Goal: Transaction & Acquisition: Purchase product/service

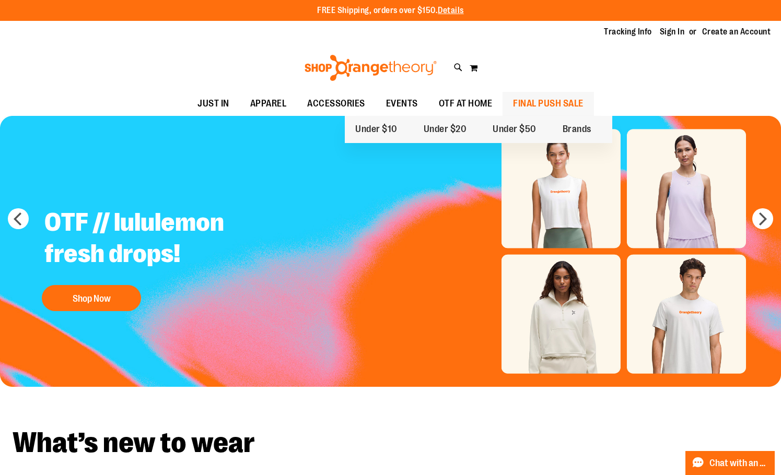
click at [583, 99] on span "FINAL PUSH SALE" at bounding box center [548, 103] width 70 height 23
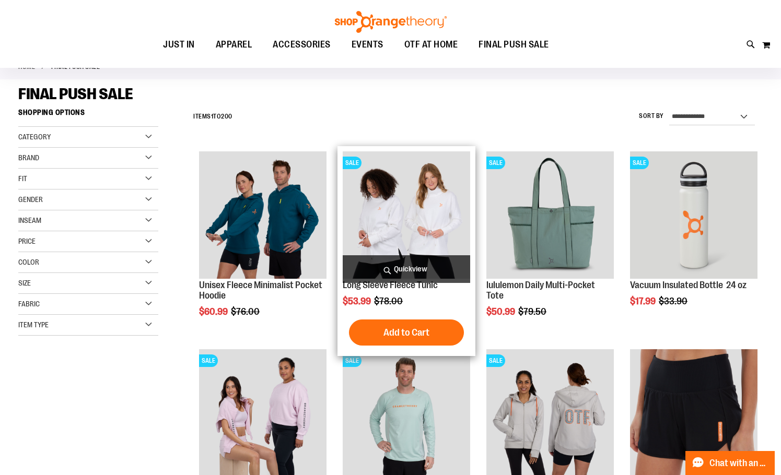
scroll to position [208, 0]
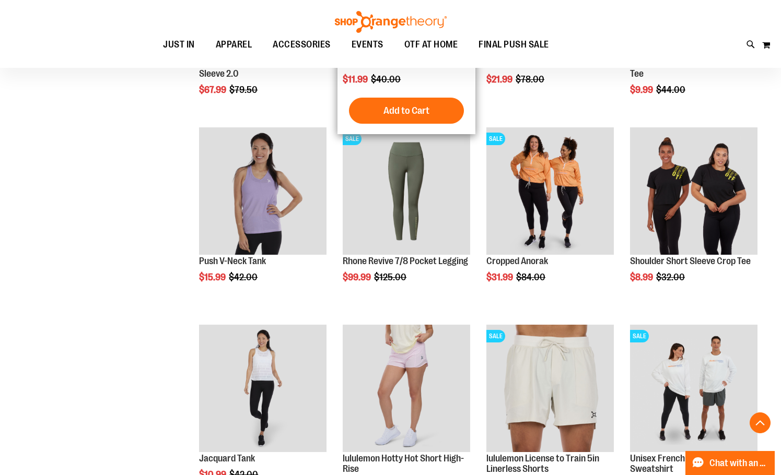
scroll to position [939, 0]
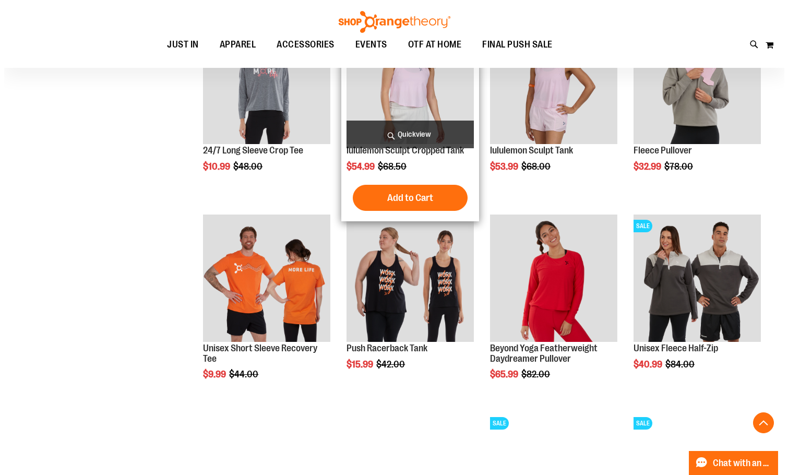
scroll to position [1305, 0]
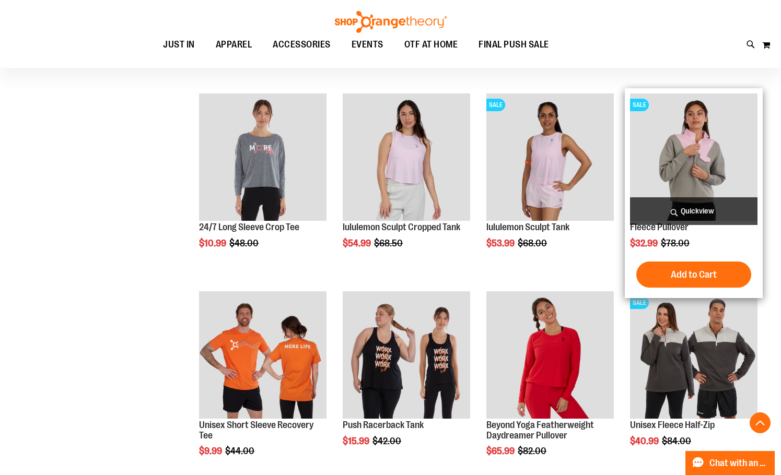
click at [718, 207] on span "Quickview" at bounding box center [693, 211] width 127 height 28
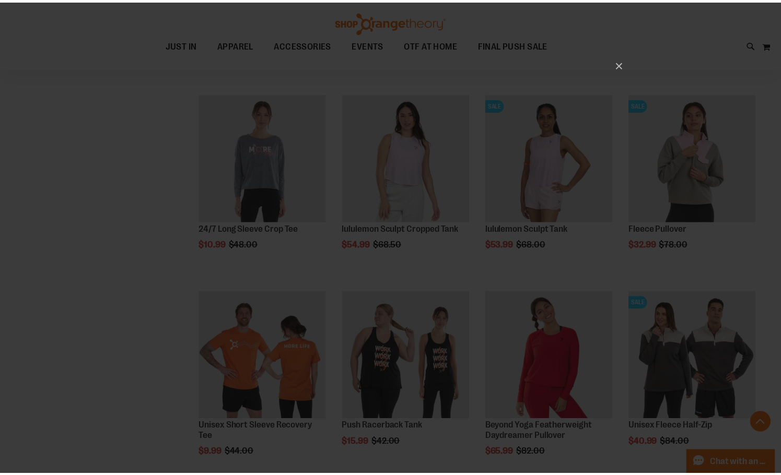
scroll to position [0, 0]
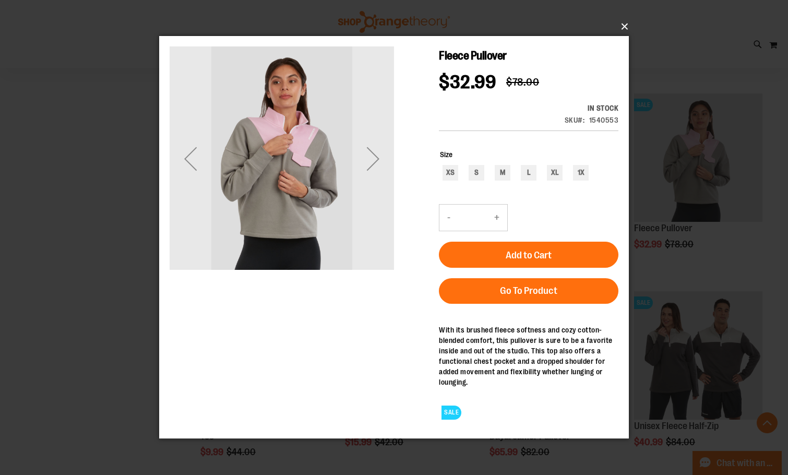
click at [625, 21] on button "×" at bounding box center [397, 26] width 470 height 23
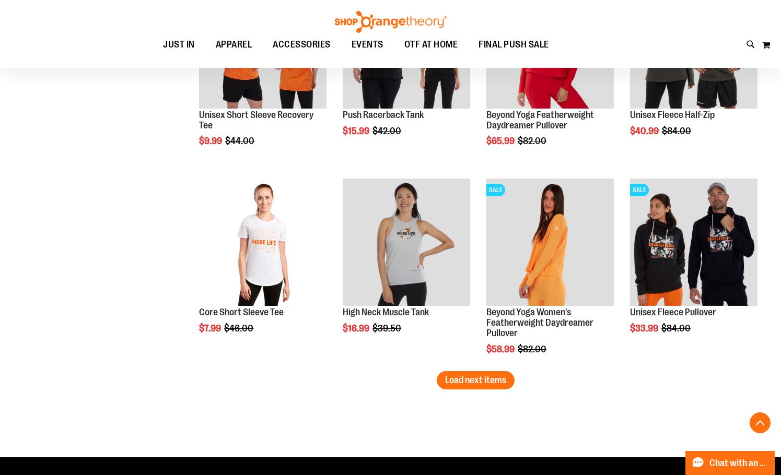
scroll to position [1670, 0]
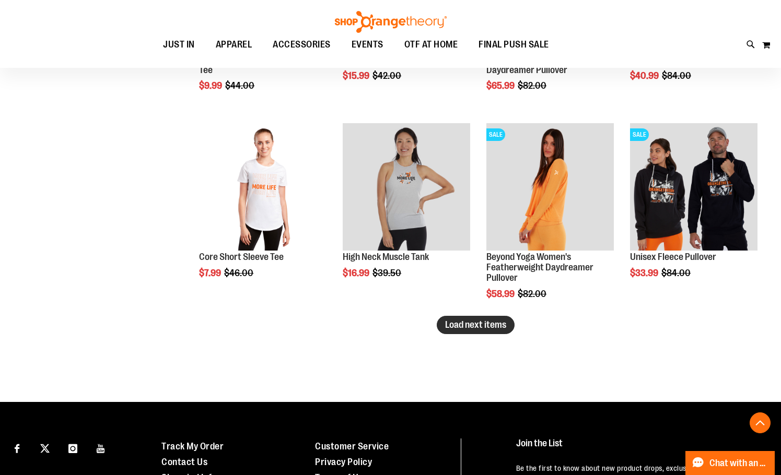
click at [464, 333] on button "Load next items" at bounding box center [475, 325] width 78 height 18
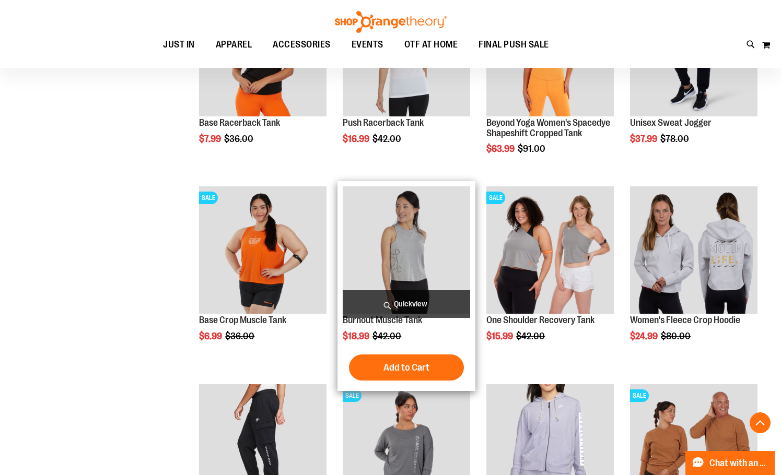
scroll to position [2192, 0]
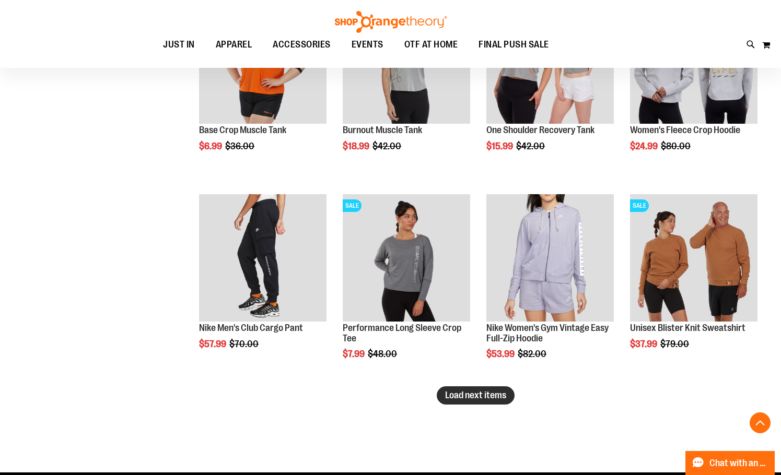
click at [452, 396] on span "Load next items" at bounding box center [475, 395] width 61 height 10
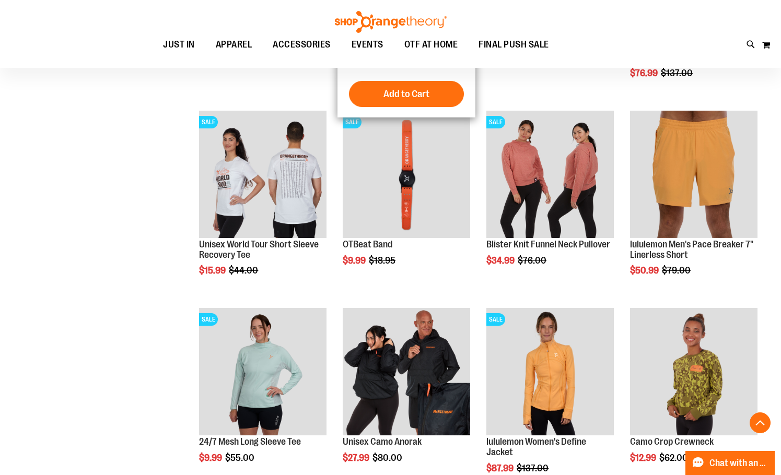
scroll to position [2714, 0]
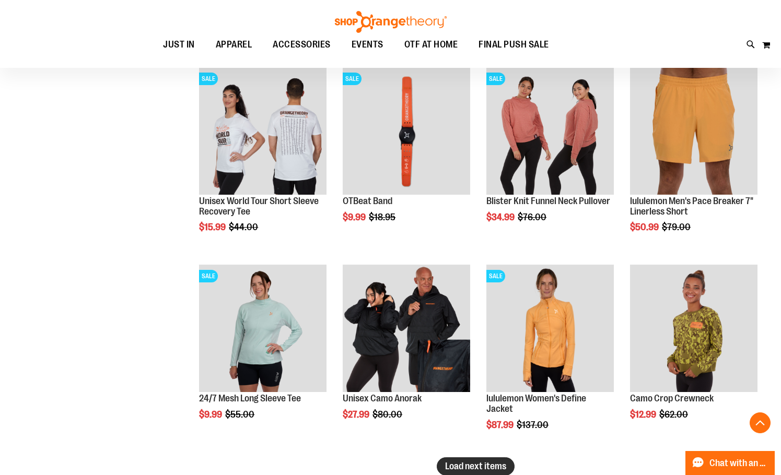
click at [469, 464] on span "Load next items" at bounding box center [475, 466] width 61 height 10
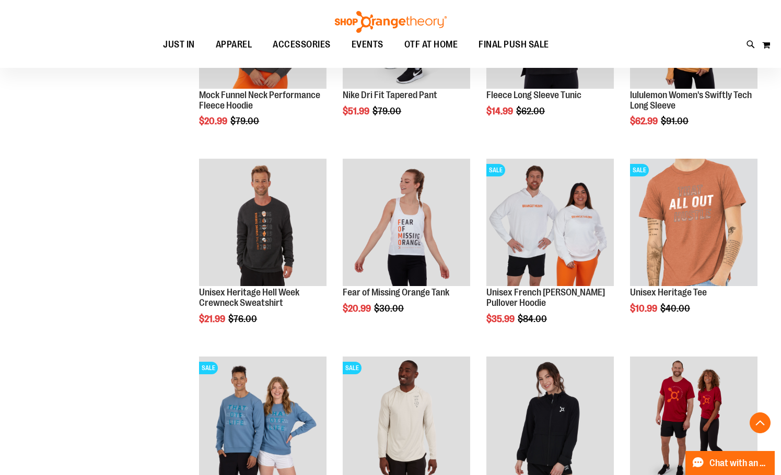
scroll to position [3393, 0]
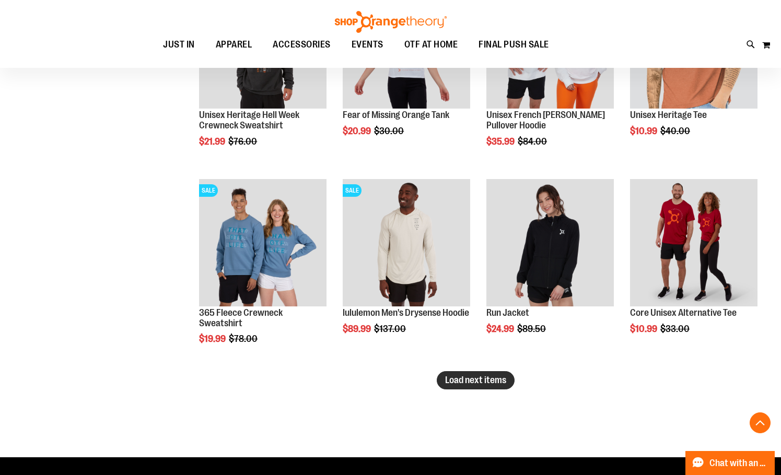
click at [492, 384] on span "Load next items" at bounding box center [475, 380] width 61 height 10
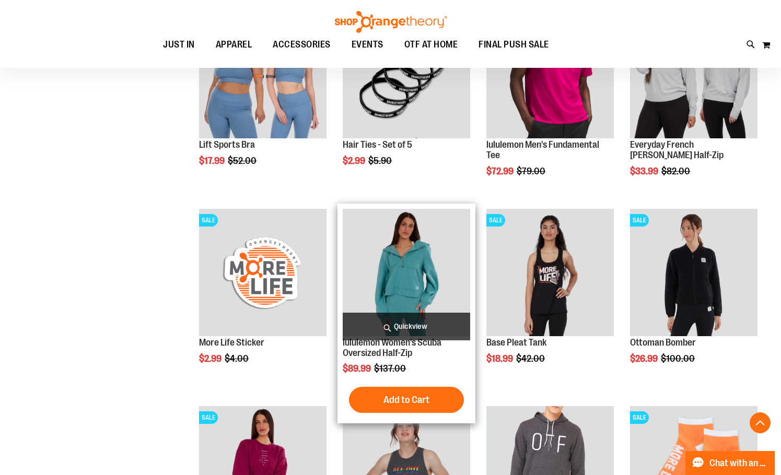
scroll to position [4072, 0]
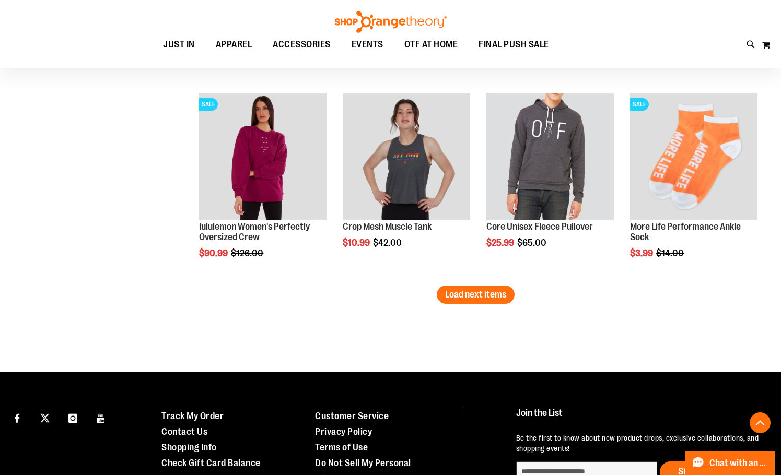
click at [487, 299] on span "Load next items" at bounding box center [475, 294] width 61 height 10
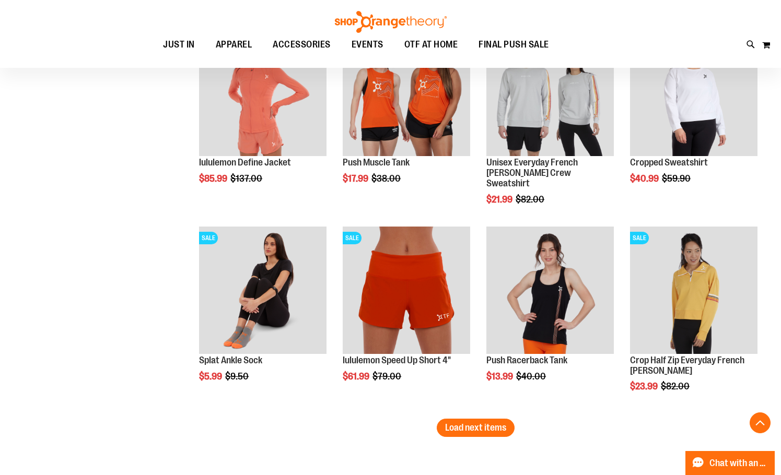
scroll to position [4385, 0]
